Goal: Task Accomplishment & Management: Complete application form

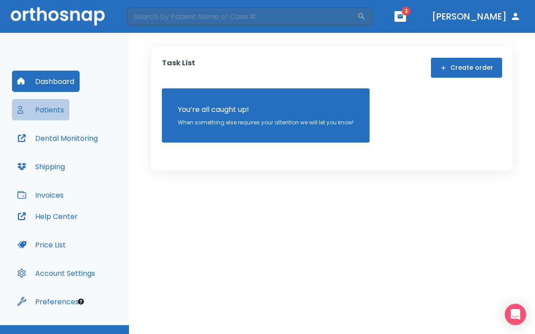
click at [55, 109] on button "Patients" at bounding box center [40, 109] width 57 height 21
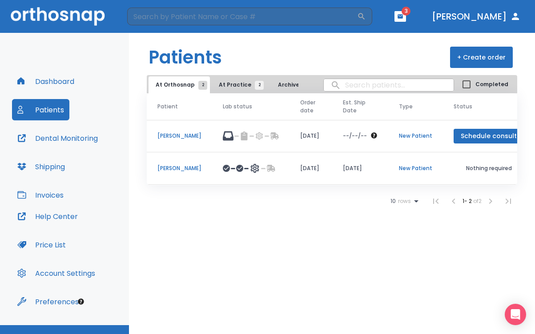
click at [471, 56] on button "+ Create order" at bounding box center [481, 57] width 63 height 21
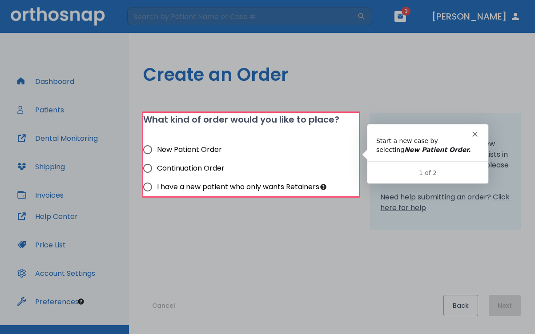
click at [150, 149] on input "New Patient Order" at bounding box center [147, 150] width 19 height 19
radio input "true"
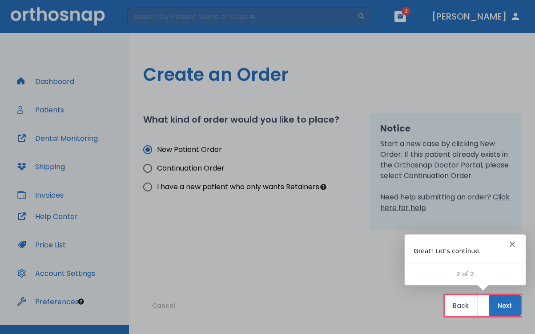
click at [504, 306] on button "Next" at bounding box center [505, 305] width 32 height 21
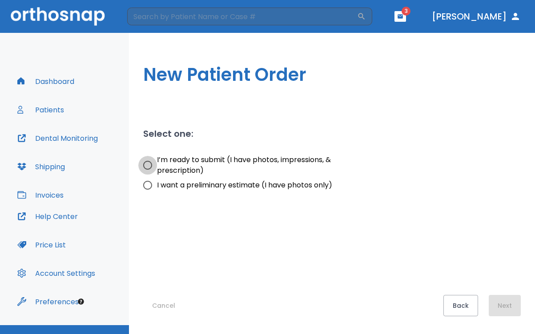
click at [149, 166] on input "I’m ready to submit (I have photos, impressions, & prescription)" at bounding box center [147, 165] width 19 height 19
radio input "true"
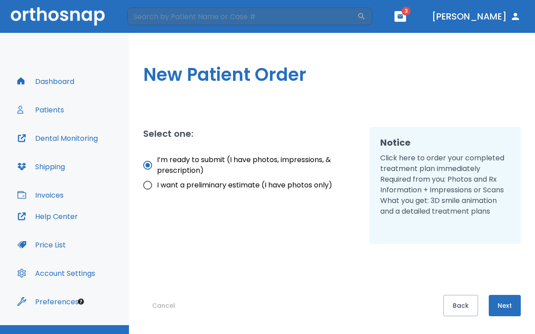
click at [508, 302] on button "Next" at bounding box center [505, 305] width 32 height 21
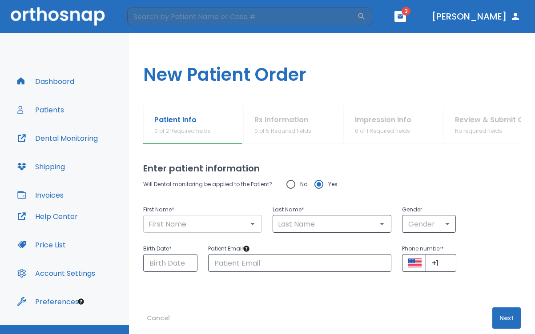
click at [203, 222] on input "text" at bounding box center [202, 224] width 113 height 12
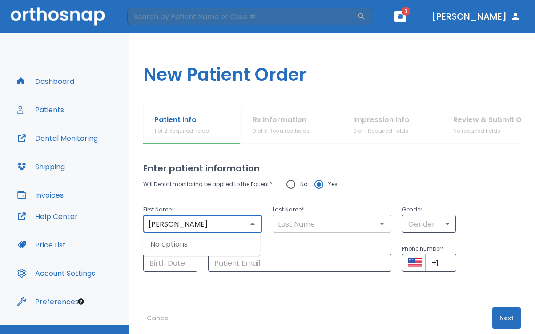
type input "[PERSON_NAME]"
click at [294, 227] on input "text" at bounding box center [331, 224] width 113 height 12
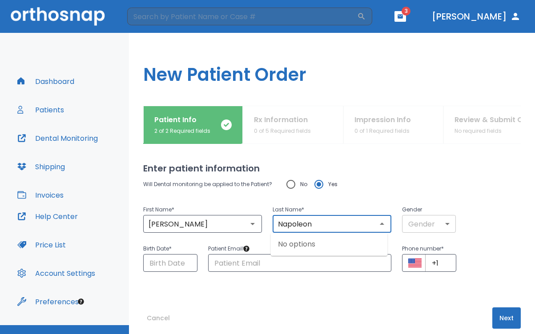
type input "Napoleon"
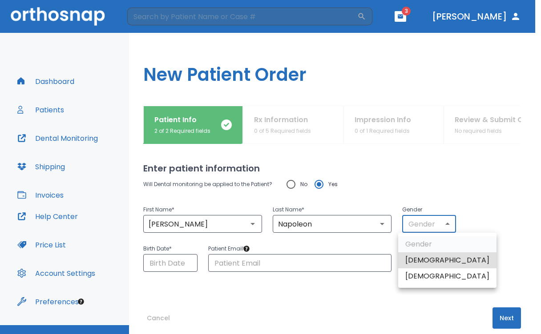
click at [408, 223] on body "​ 3 [PERSON_NAME] Dashboard Patients Dental Monitoring Shipping Invoices Help C…" at bounding box center [270, 167] width 541 height 334
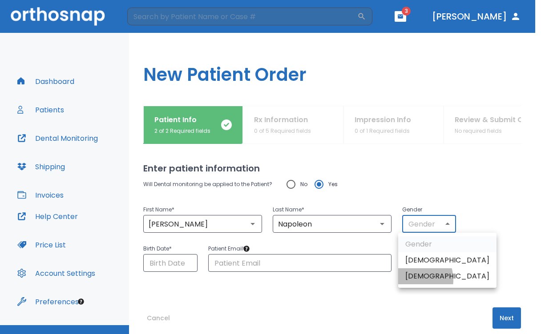
click at [410, 280] on li "[DEMOGRAPHIC_DATA]" at bounding box center [447, 277] width 98 height 16
type input "0"
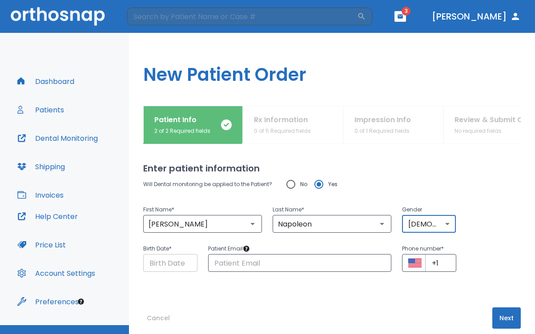
click at [181, 263] on input "Choose date" at bounding box center [170, 263] width 54 height 18
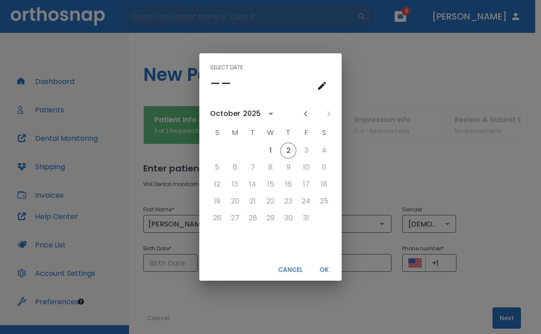
click at [287, 268] on button "Cancel" at bounding box center [290, 270] width 32 height 15
type input "[DATE]"
